Goal: Information Seeking & Learning: Learn about a topic

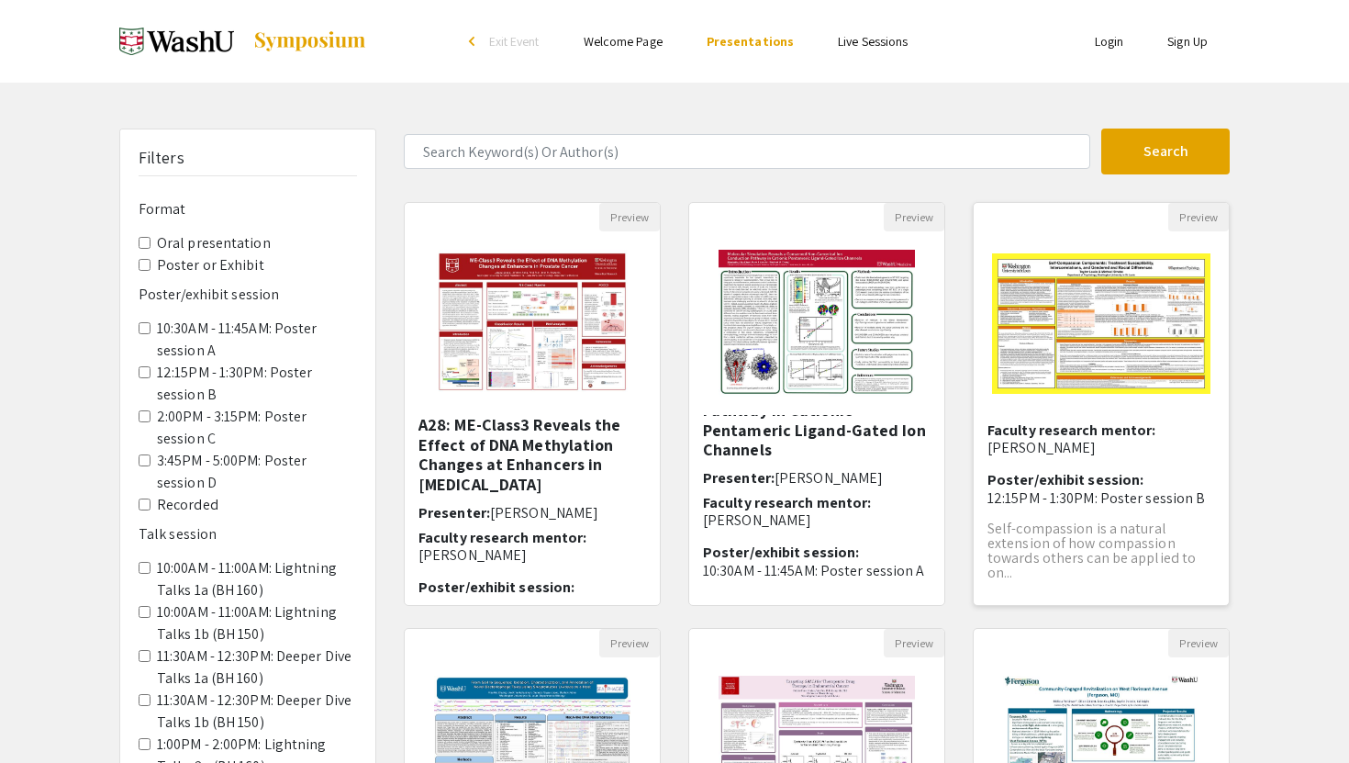
click at [1046, 364] on img "Open Presentation <p>B52: Self-Compassion Components: Treatment Susceptibility,…" at bounding box center [1101, 323] width 255 height 177
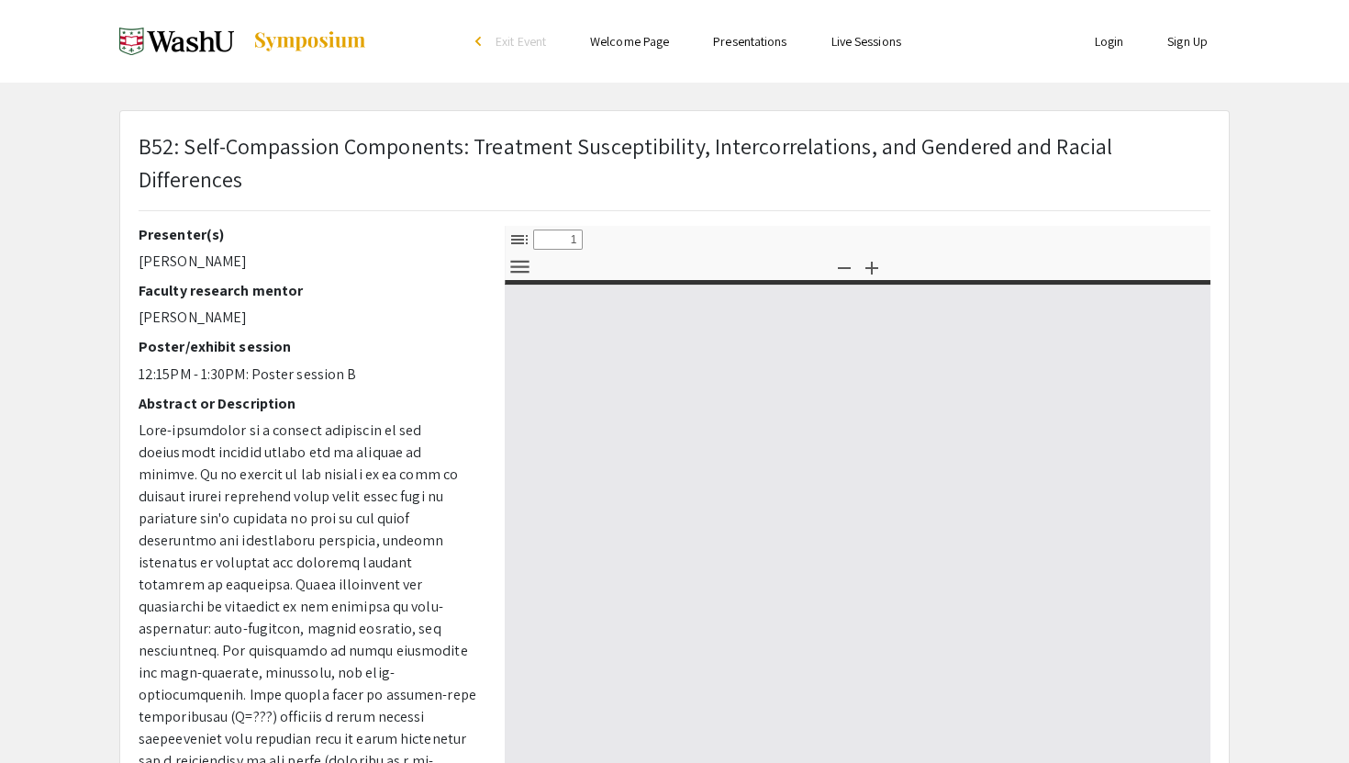
select select "custom"
type input "0"
select select "custom"
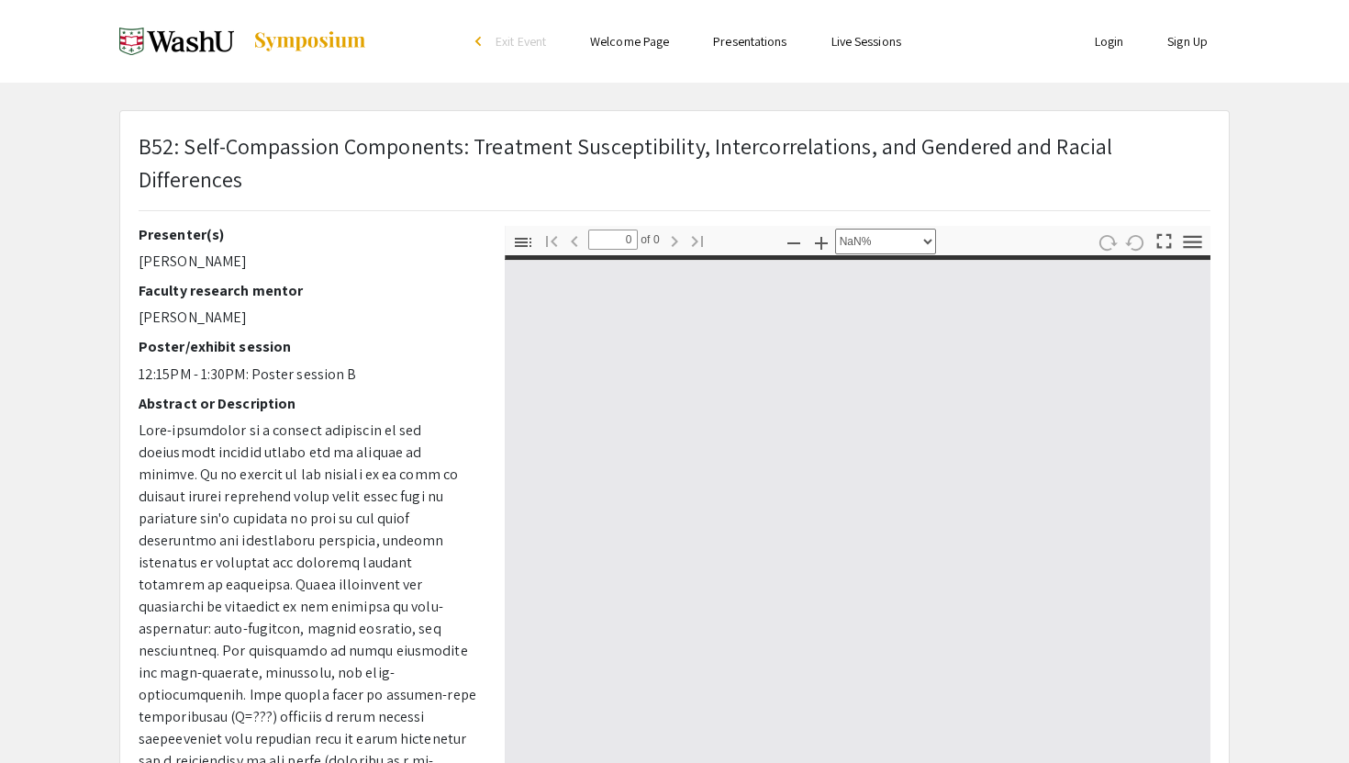
type input "1"
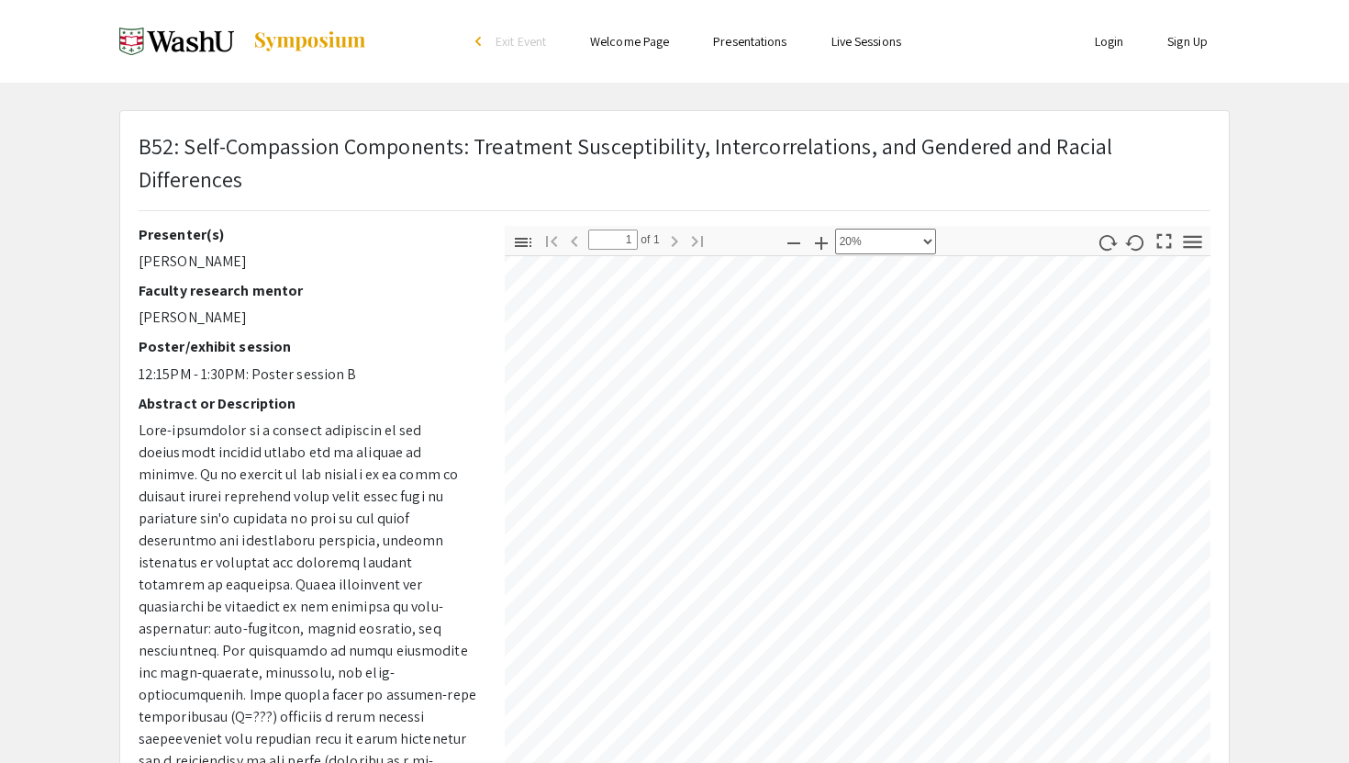
select select "custom"
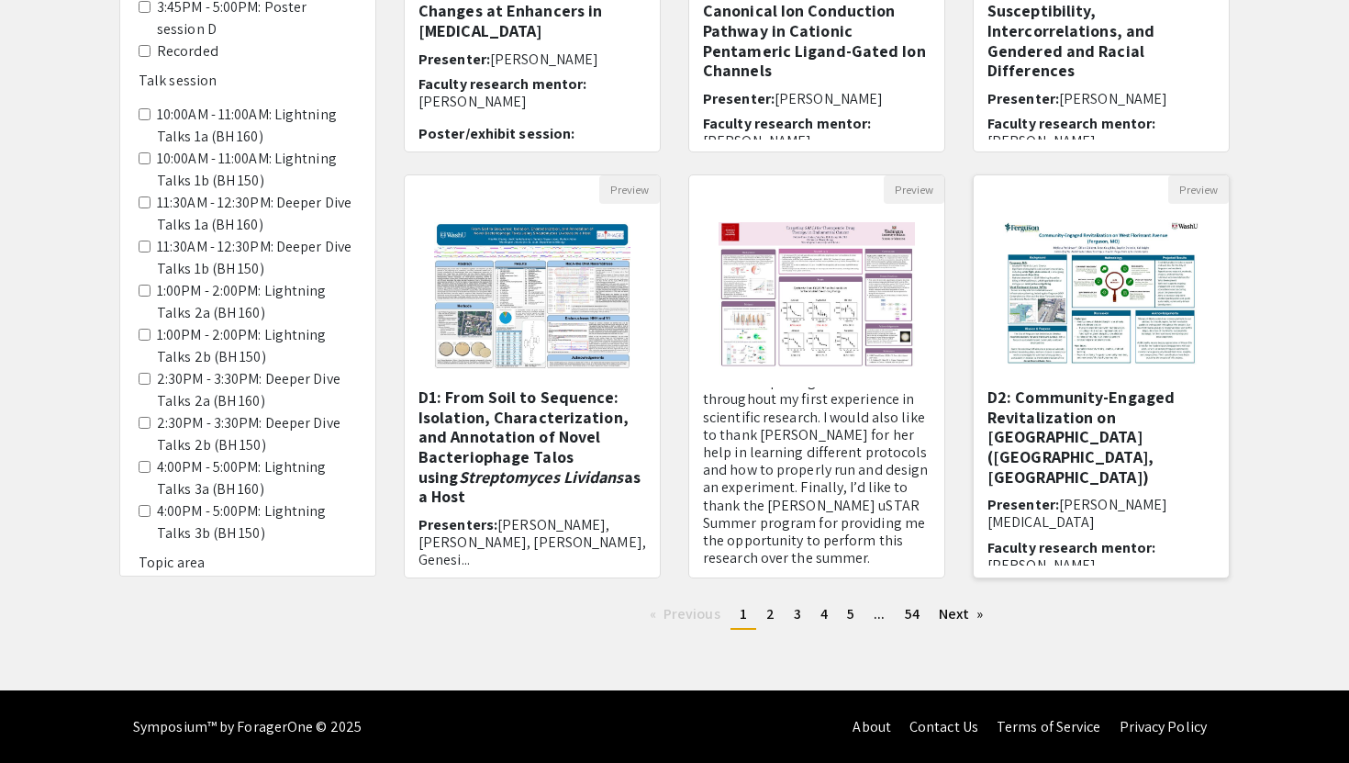
click at [1076, 327] on img "Open Presentation <p>D2: Community-Engaged Revitalization on West Florissant Av…" at bounding box center [1101, 296] width 232 height 184
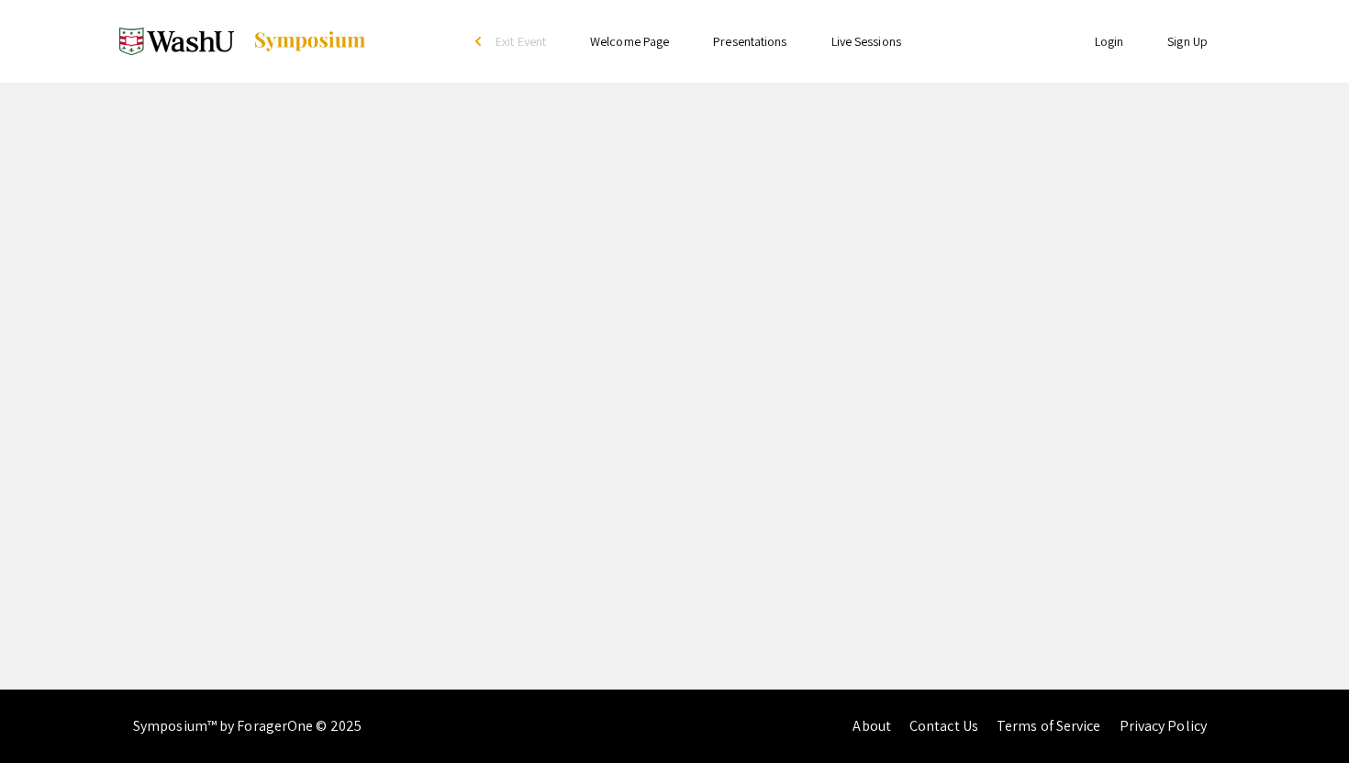
select select "custom"
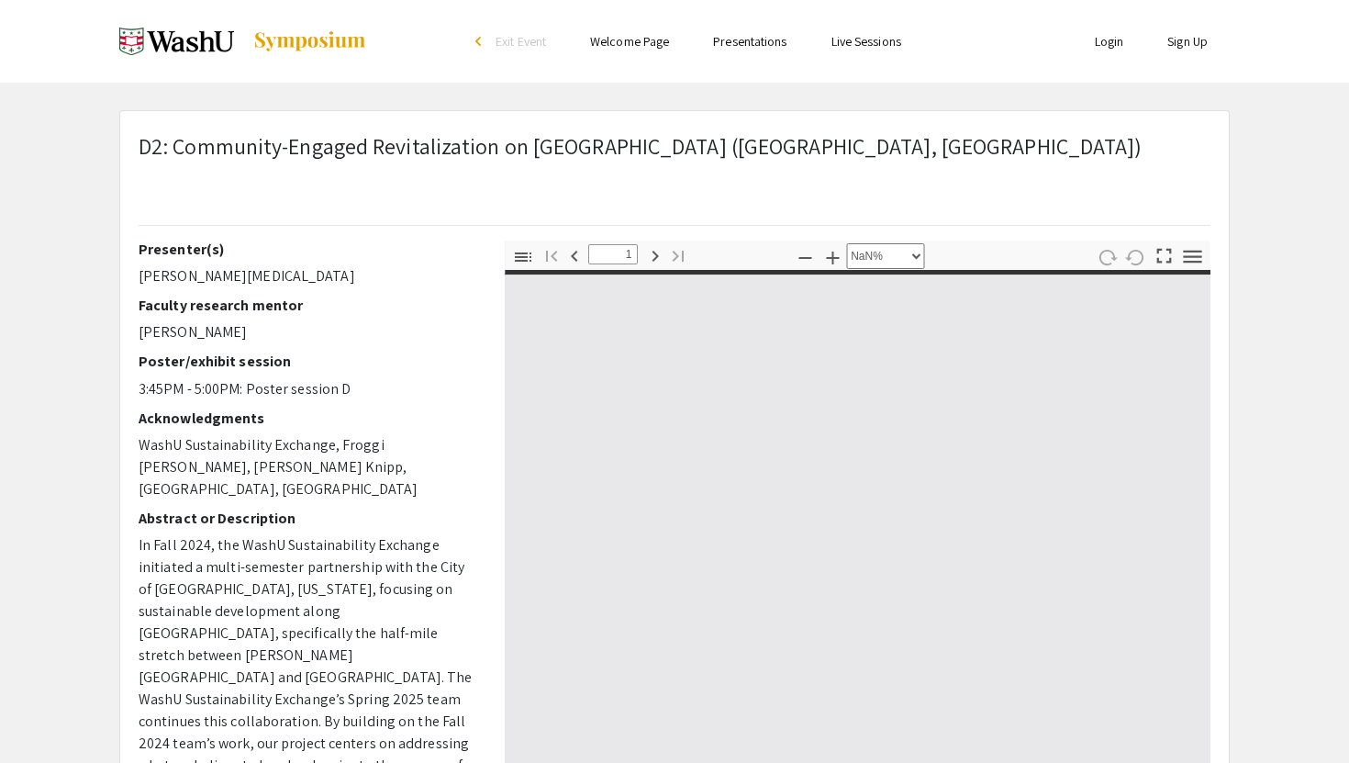
type input "0"
select select "custom"
type input "1"
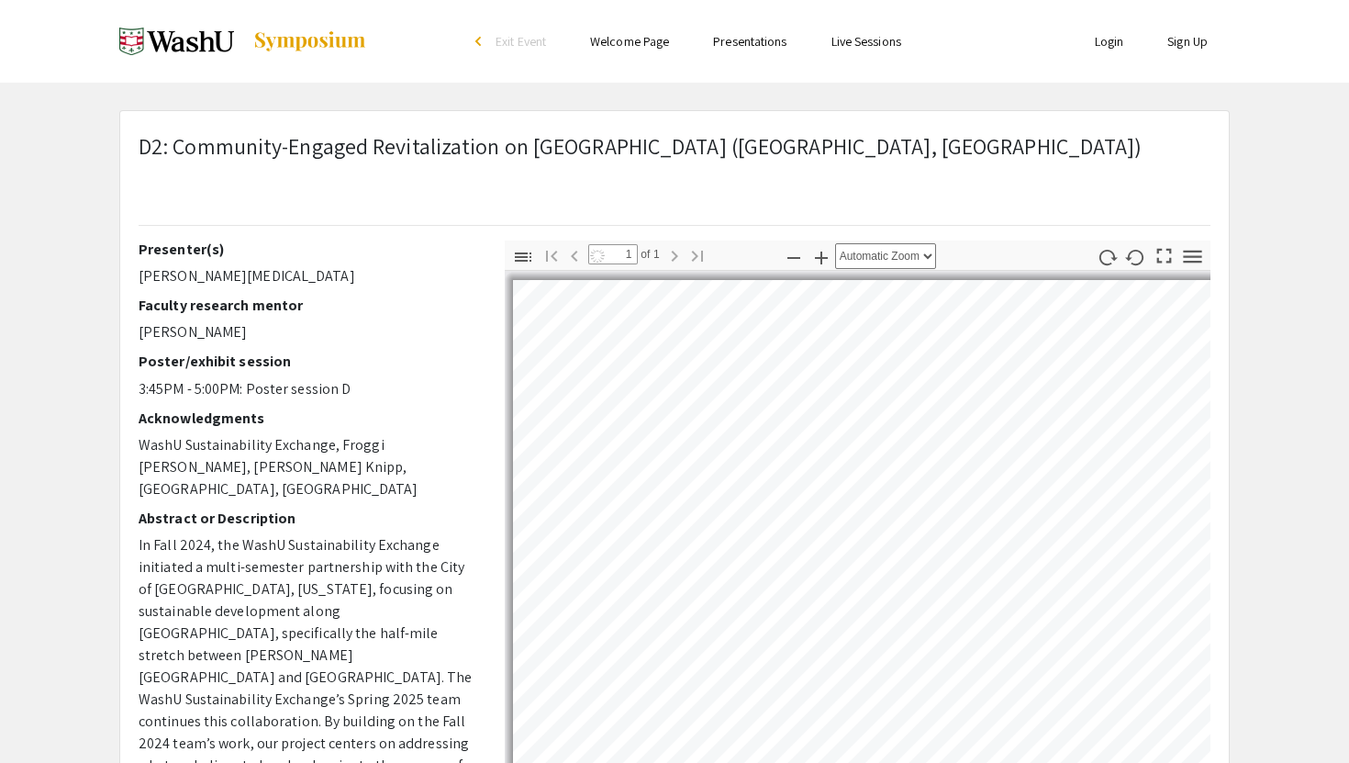
select select "auto"
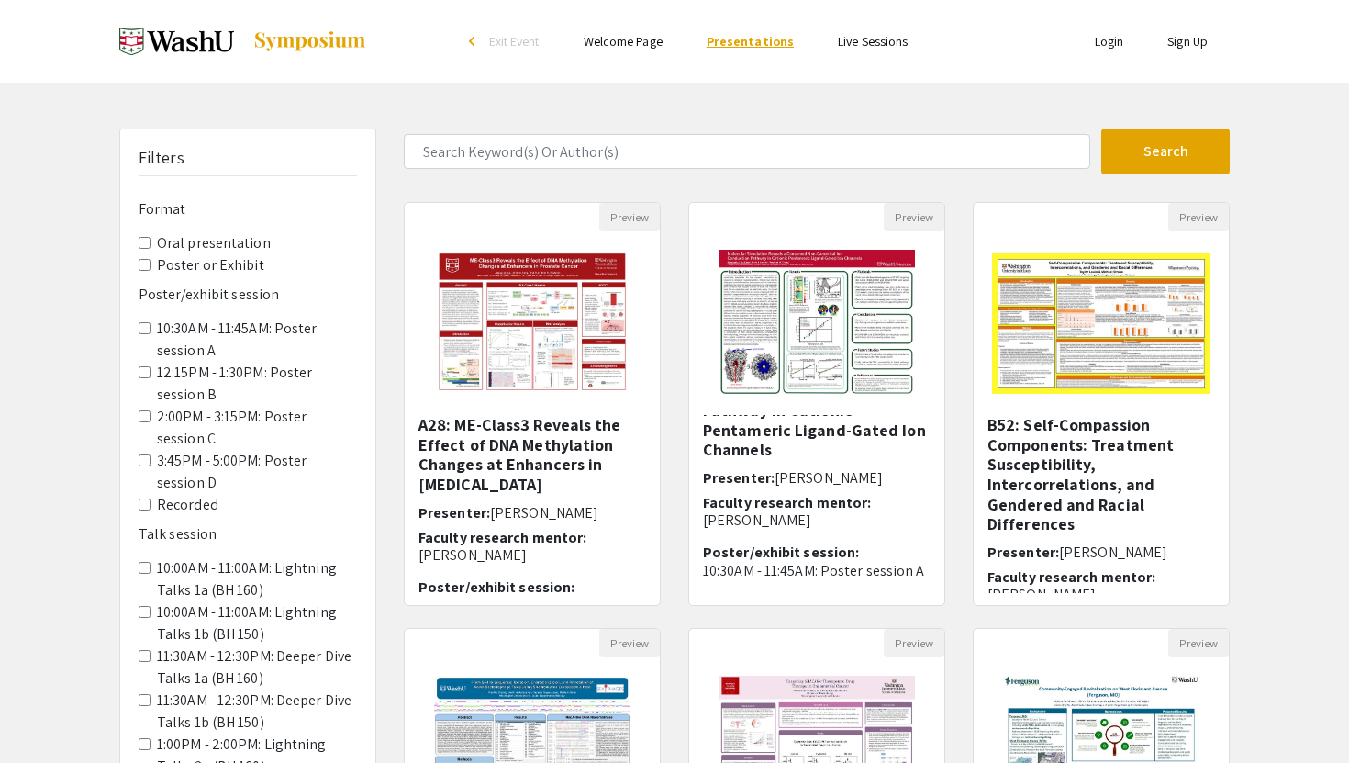
click at [763, 45] on link "Presentations" at bounding box center [750, 41] width 87 height 17
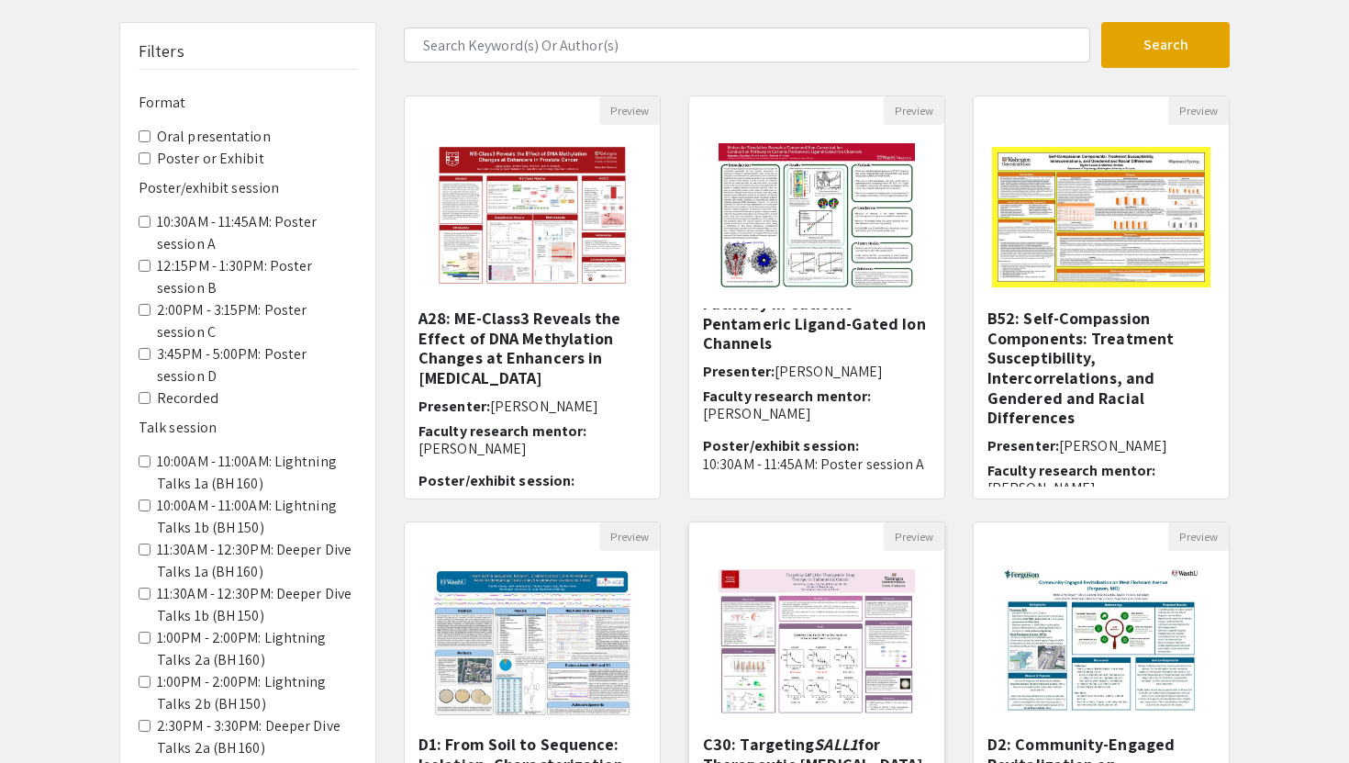
scroll to position [454, 0]
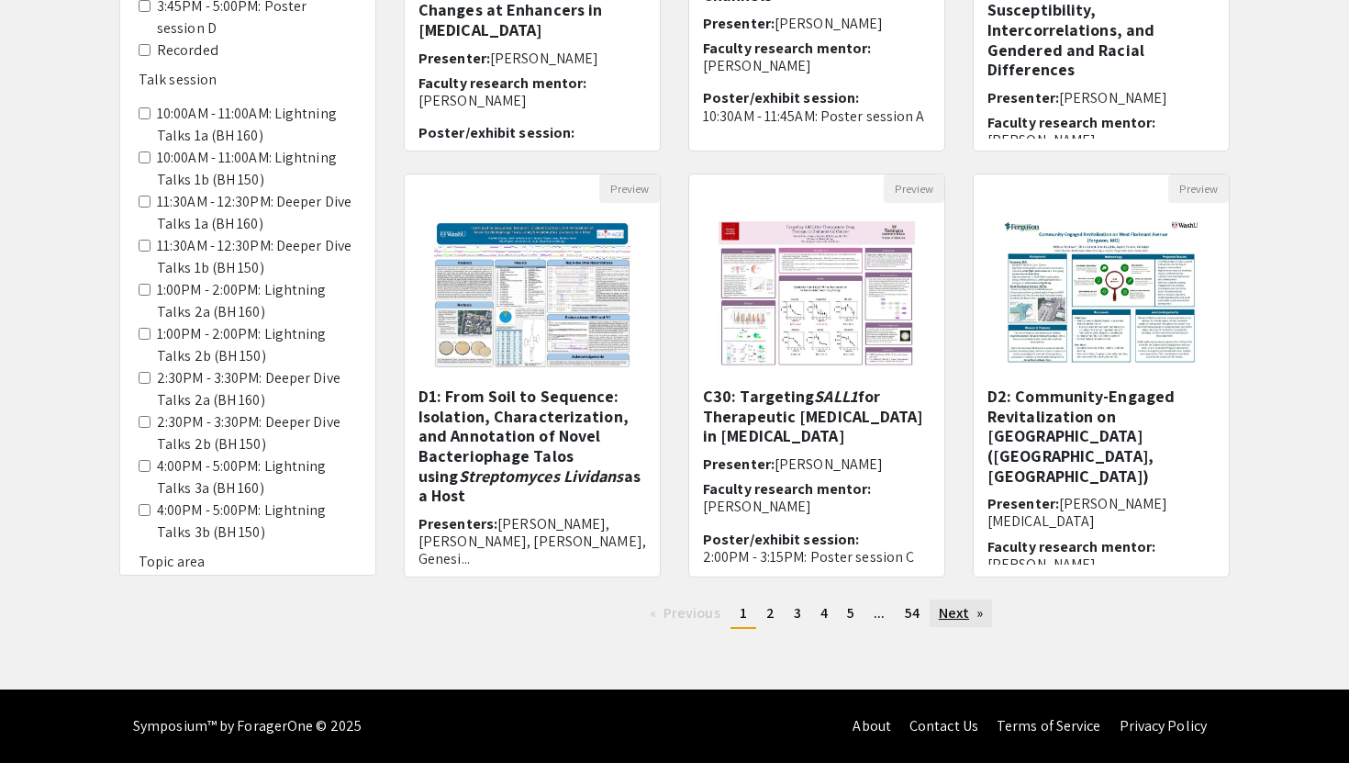
click at [963, 608] on link "Next page" at bounding box center [961, 613] width 63 height 28
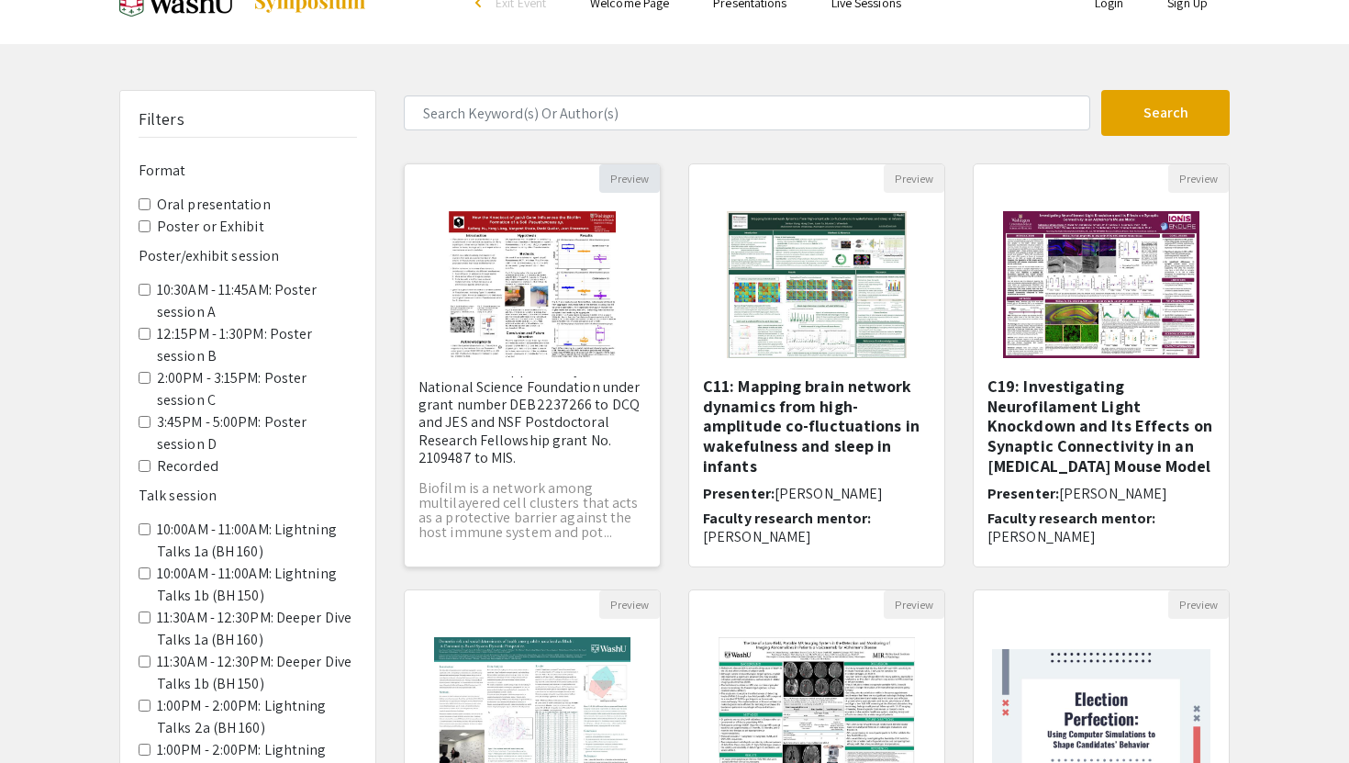
scroll to position [35, 0]
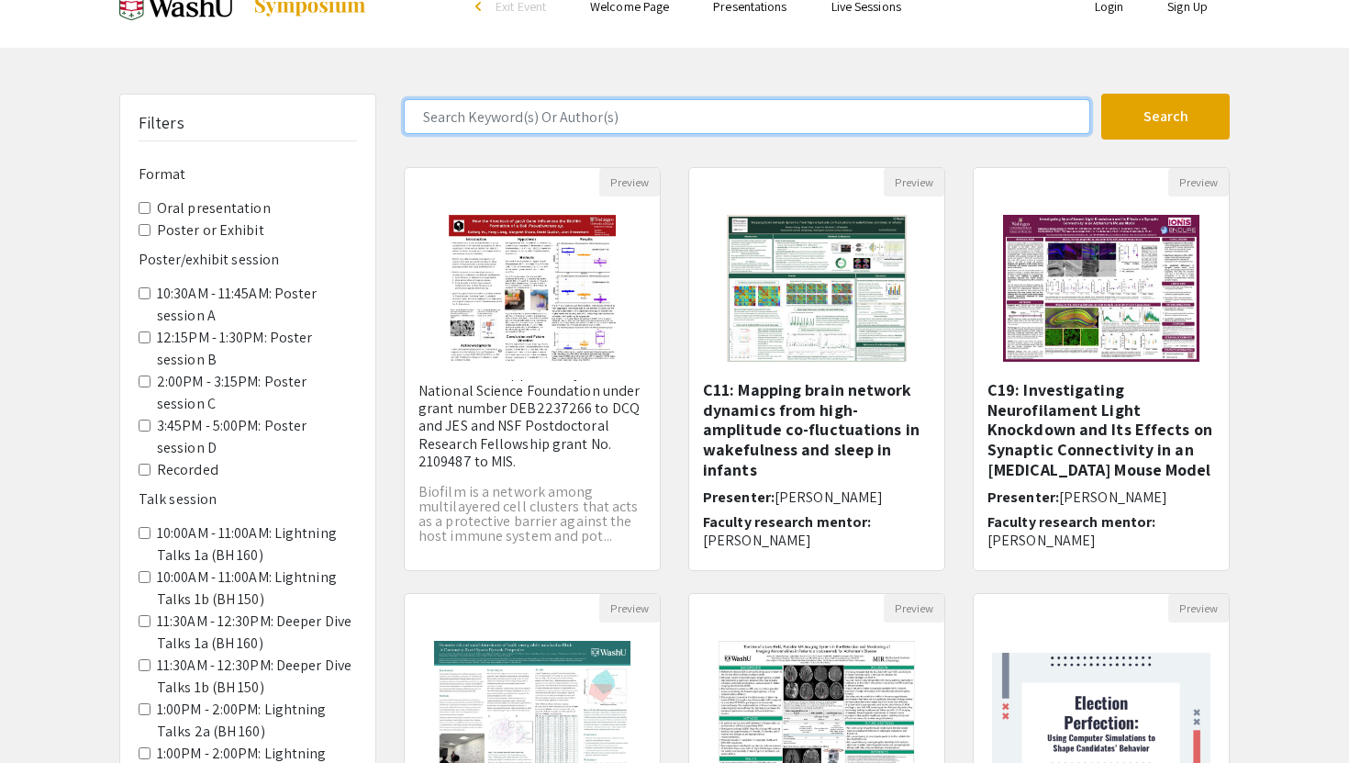
click at [626, 109] on input "Search Keyword(s) Or Author(s)" at bounding box center [747, 116] width 686 height 35
type input "education"
click at [1101, 94] on button "Search" at bounding box center [1165, 117] width 128 height 46
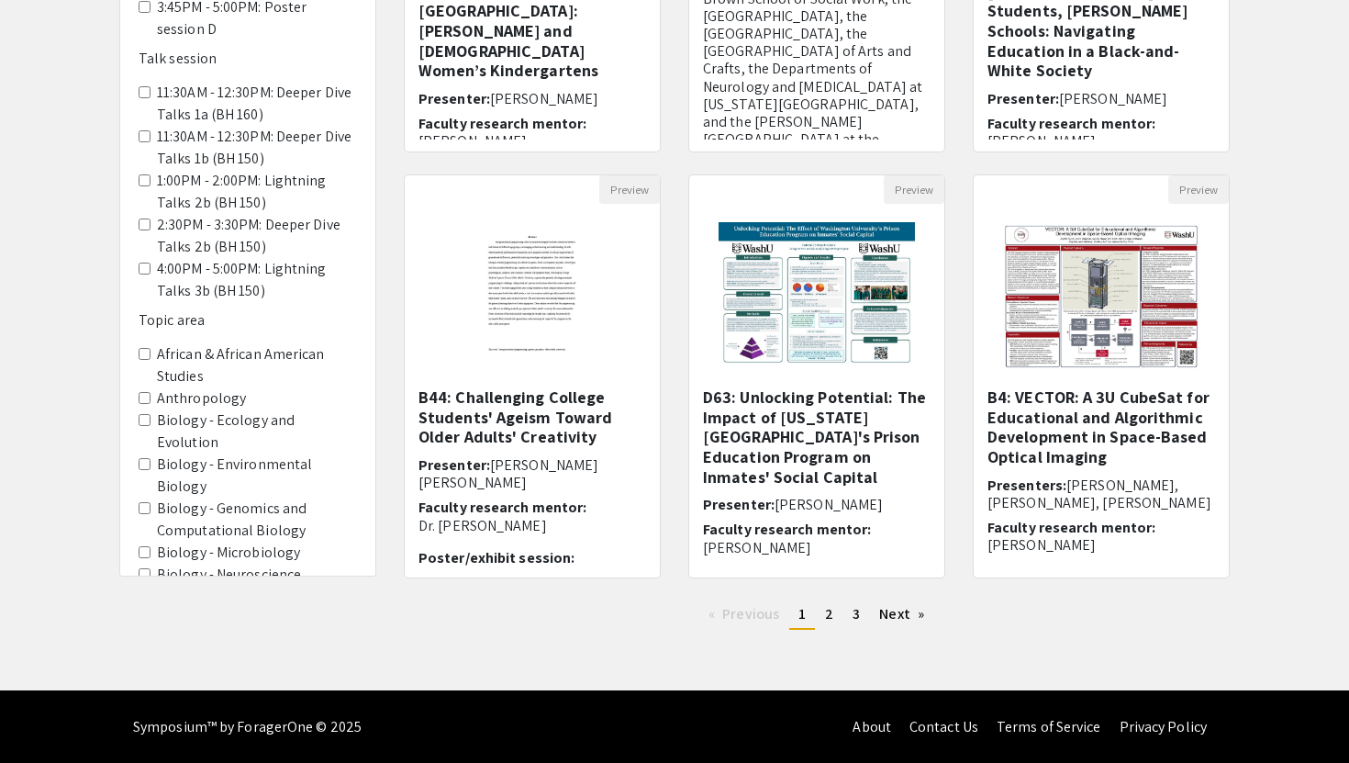
scroll to position [452, 0]
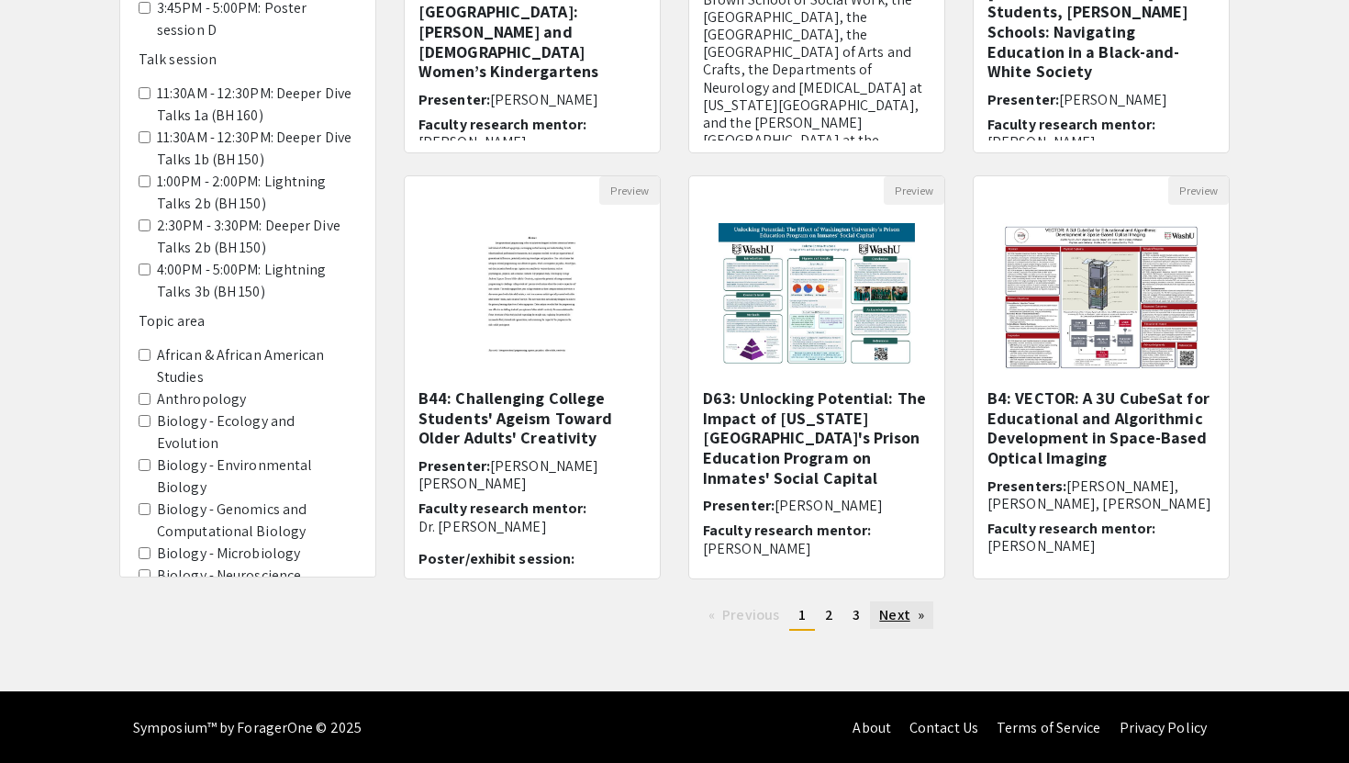
click at [931, 618] on link "Next page" at bounding box center [901, 615] width 63 height 28
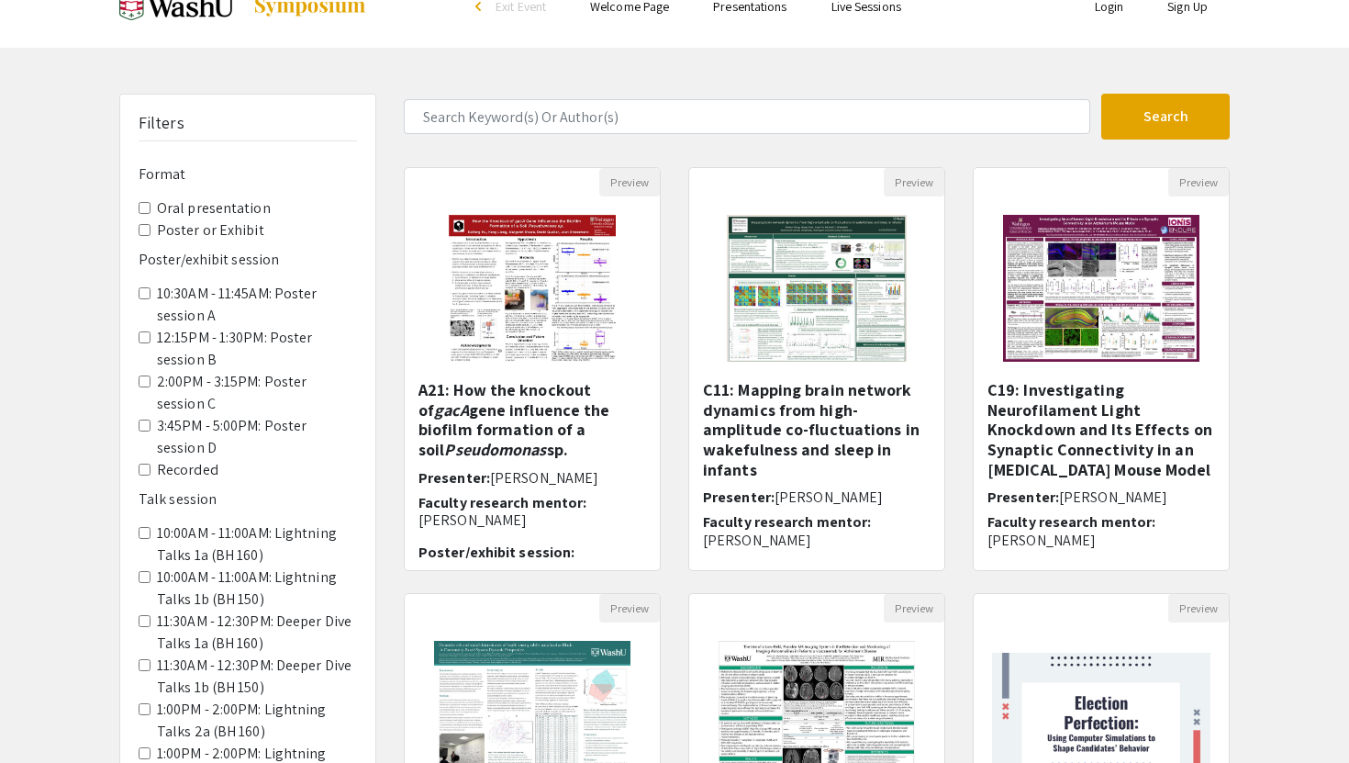
scroll to position [454, 0]
